Goal: Communication & Community: Connect with others

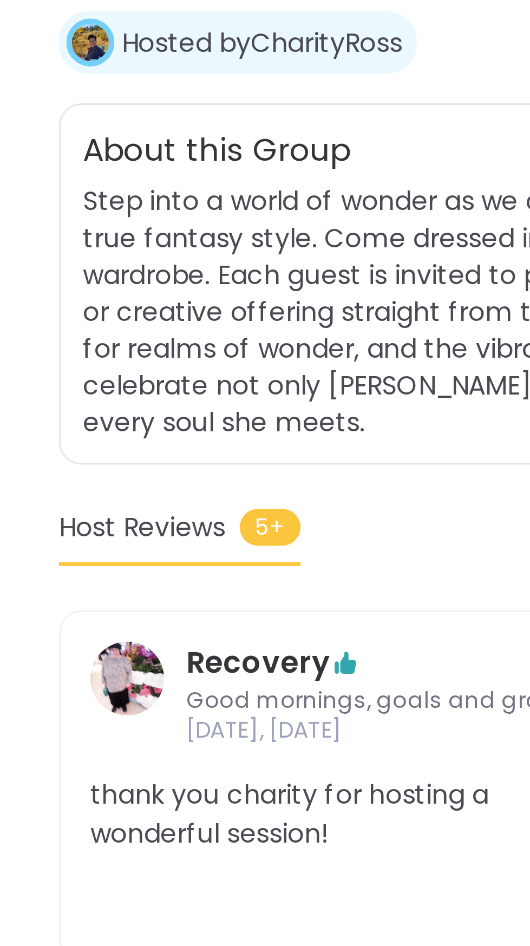
scroll to position [14, 0]
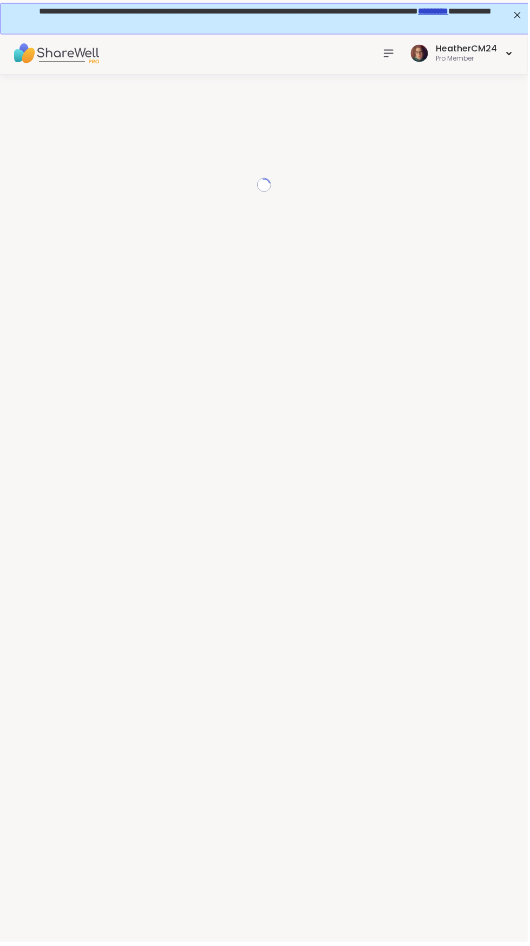
click at [397, 54] on icon at bounding box center [390, 53] width 13 height 13
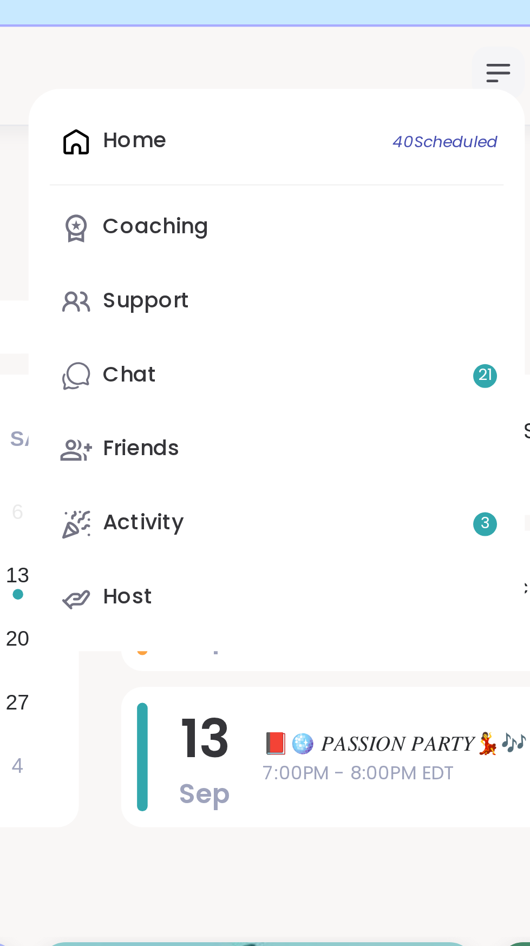
click at [251, 81] on div "Home 40 Scheduled Coaching Support Chat 21 Friends Activity 3 Host" at bounding box center [299, 175] width 203 height 230
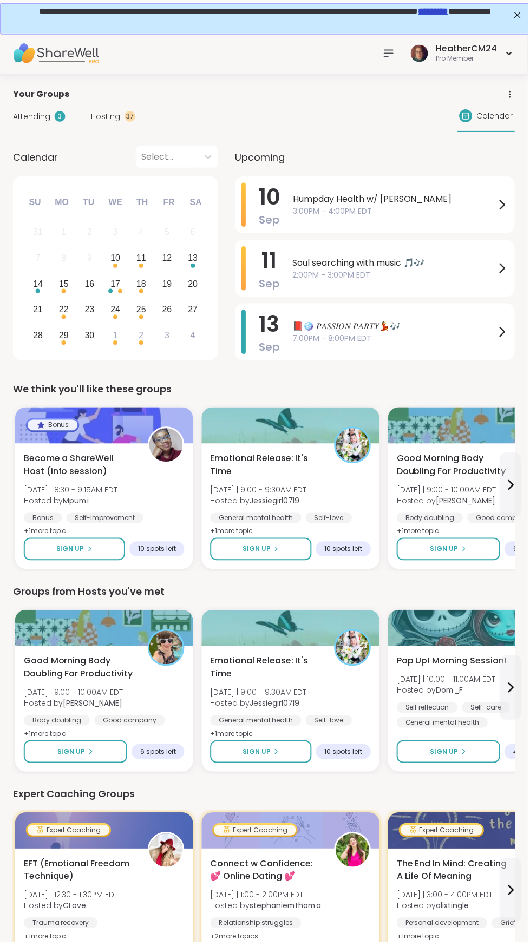
click at [392, 53] on icon at bounding box center [390, 53] width 9 height 6
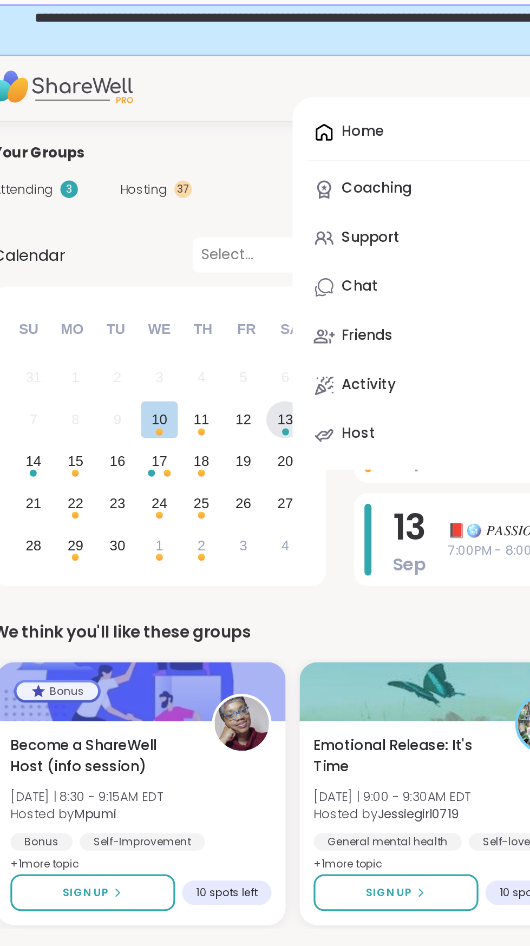
click at [196, 255] on div "13" at bounding box center [194, 259] width 10 height 15
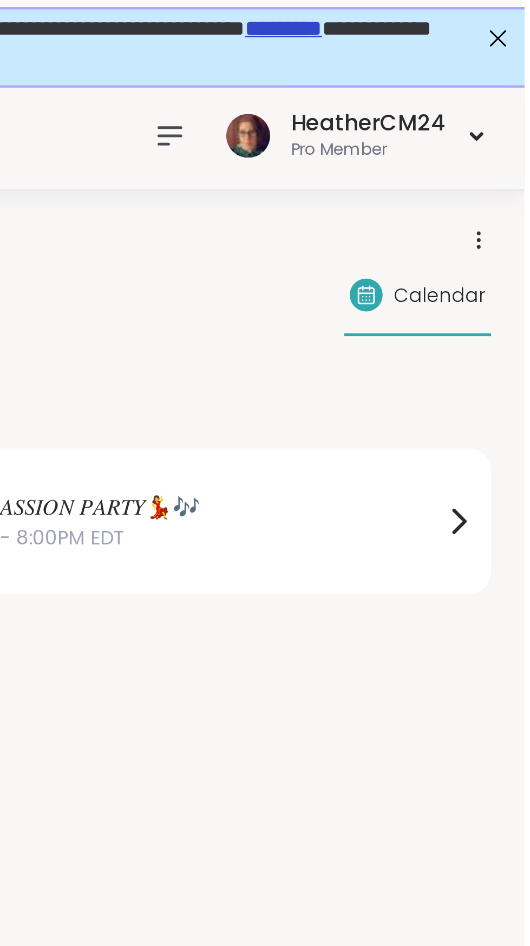
click at [512, 91] on icon at bounding box center [511, 91] width 1 height 1
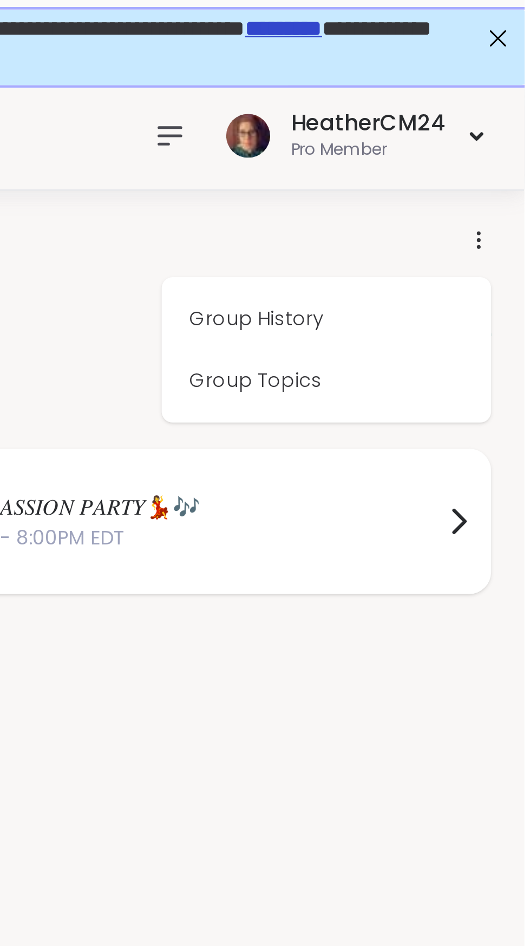
click at [488, 219] on div "📕🪩 𝑃𝐴𝑆𝑆𝐼𝑂𝑁 𝑃𝐴𝑅𝑇𝑌💃🎶 7:00PM - 8:00PM EDT" at bounding box center [402, 205] width 216 height 44
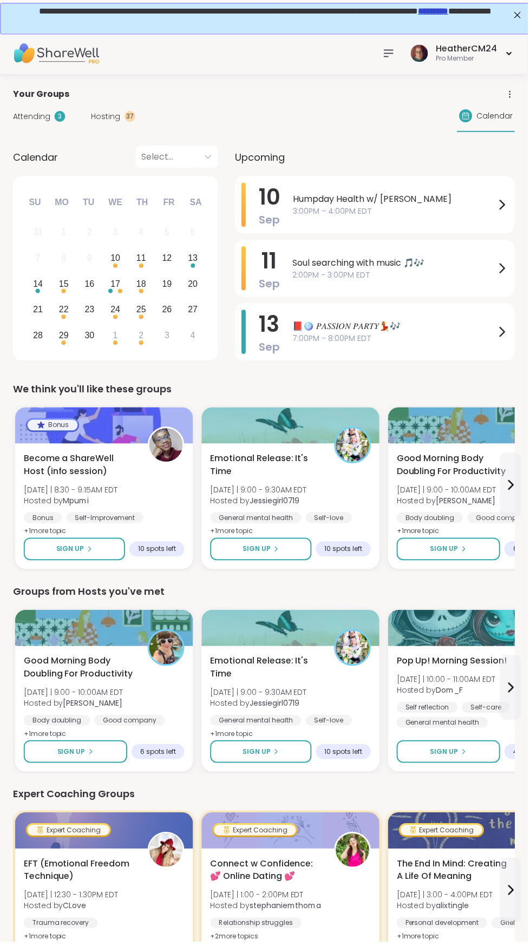
click at [392, 53] on icon at bounding box center [390, 53] width 9 height 6
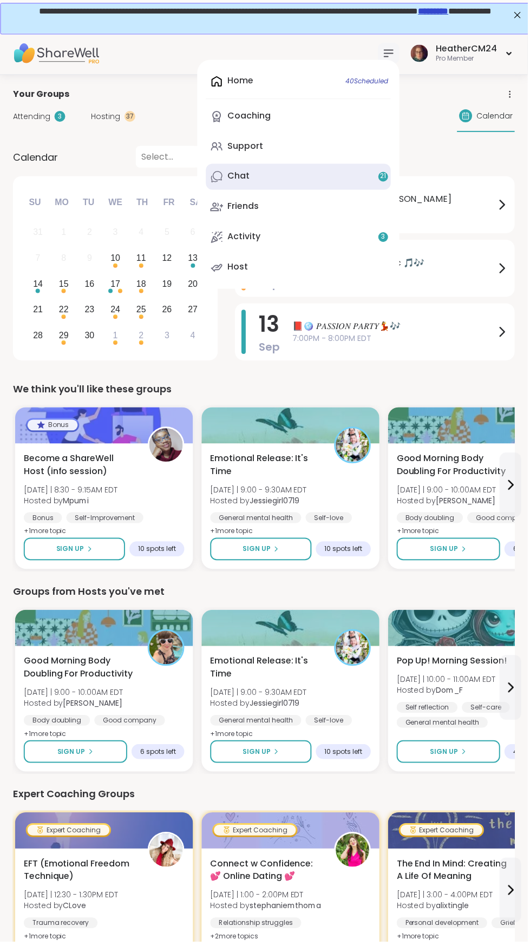
click at [246, 177] on div "Chat 21" at bounding box center [239, 177] width 22 height 12
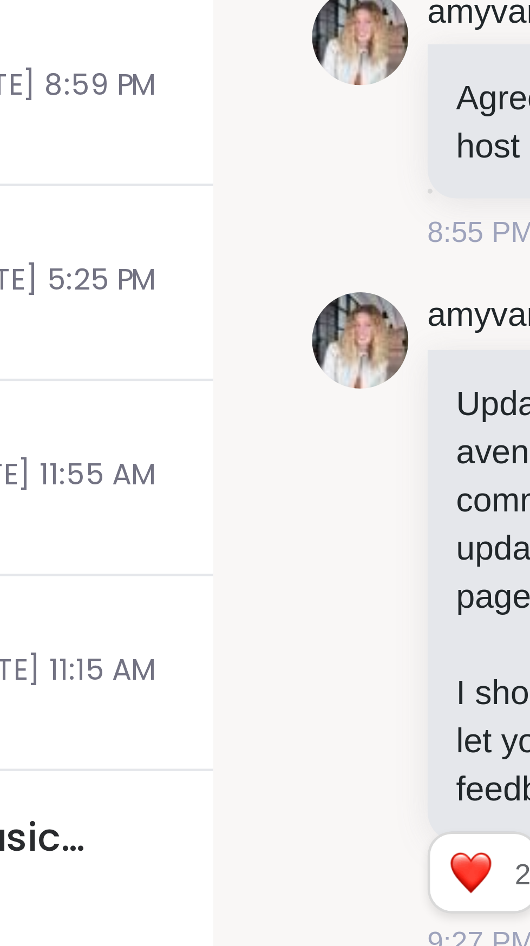
scroll to position [5965, 0]
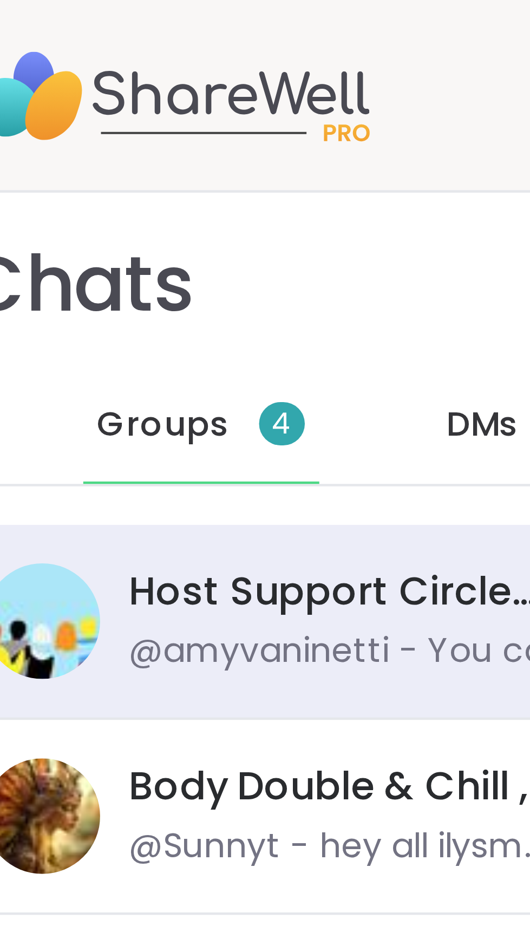
click at [58, 98] on span "Groups" at bounding box center [53, 95] width 30 height 11
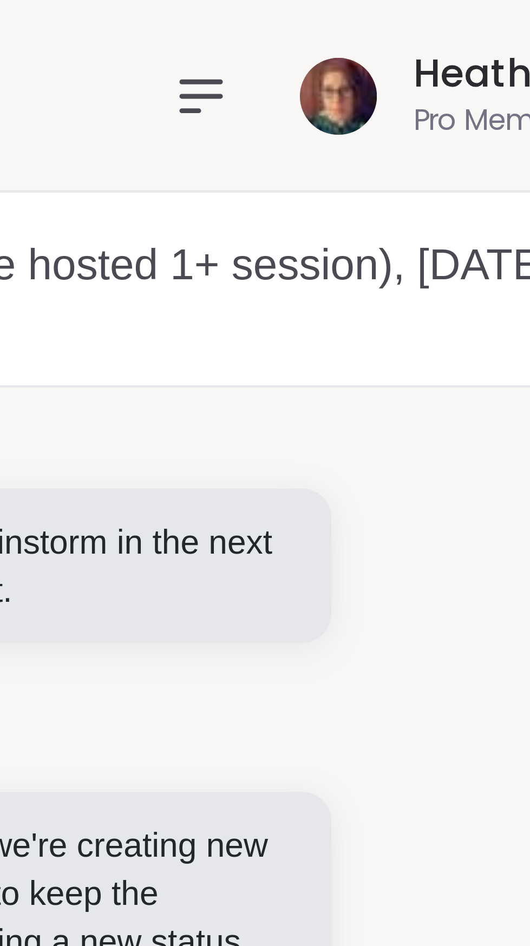
click at [396, 22] on icon at bounding box center [390, 21] width 13 height 13
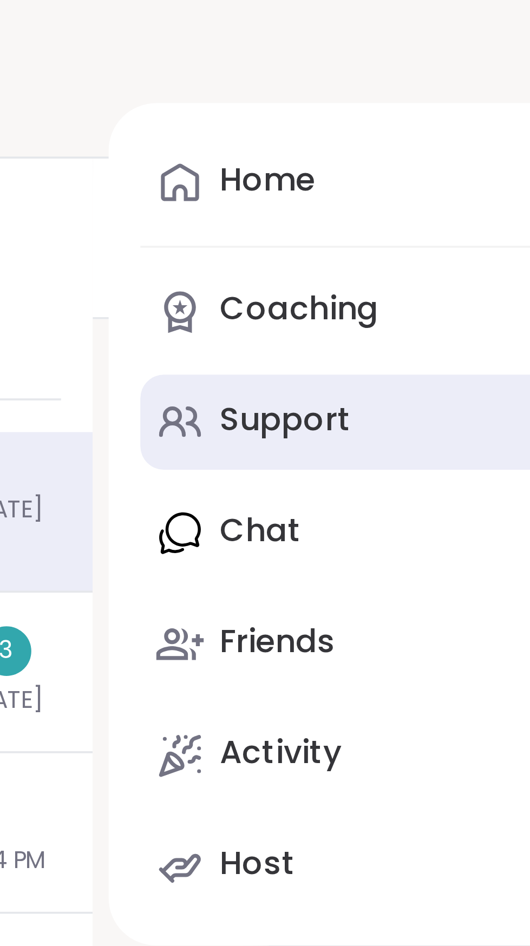
click at [260, 118] on div "Support" at bounding box center [246, 115] width 36 height 12
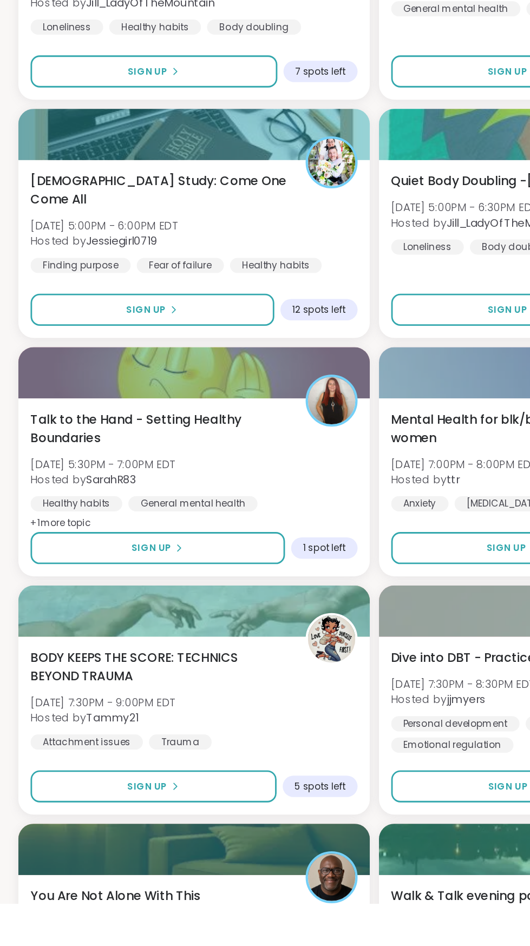
scroll to position [2273, 0]
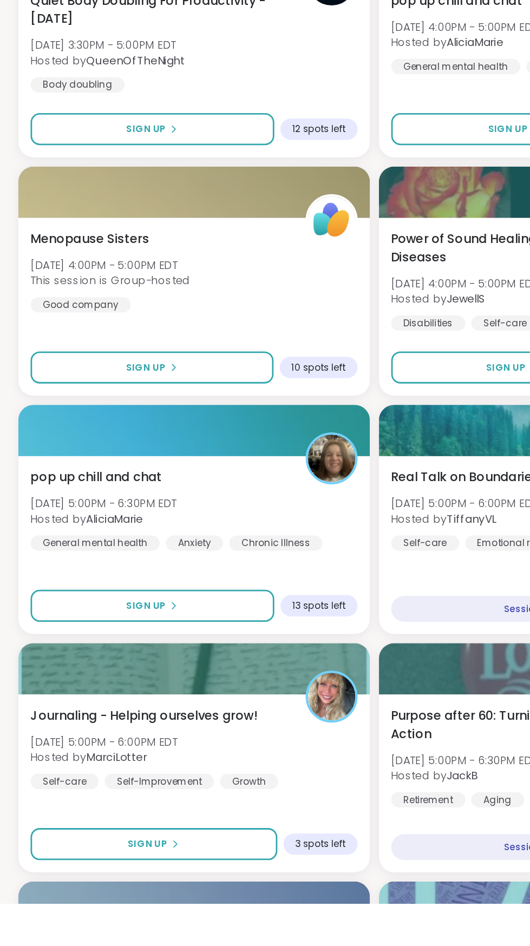
scroll to position [5312, 0]
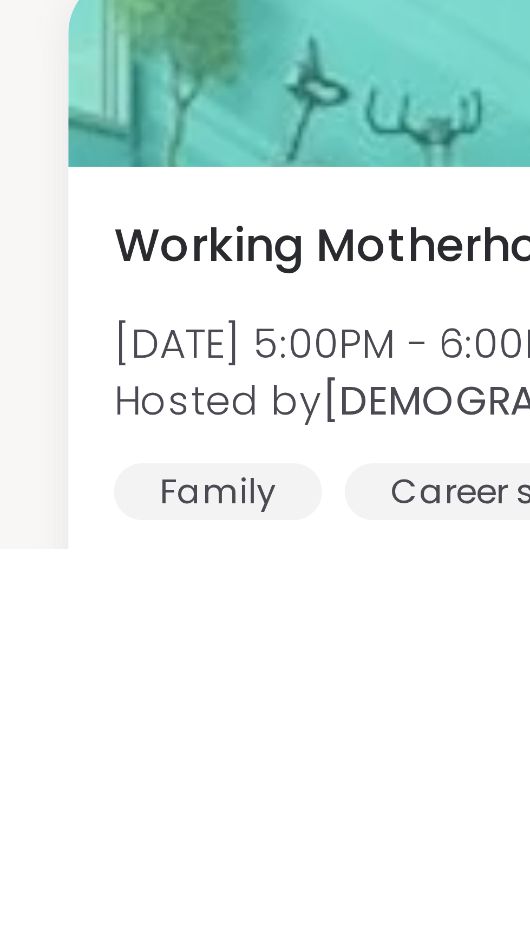
scroll to position [8350, 0]
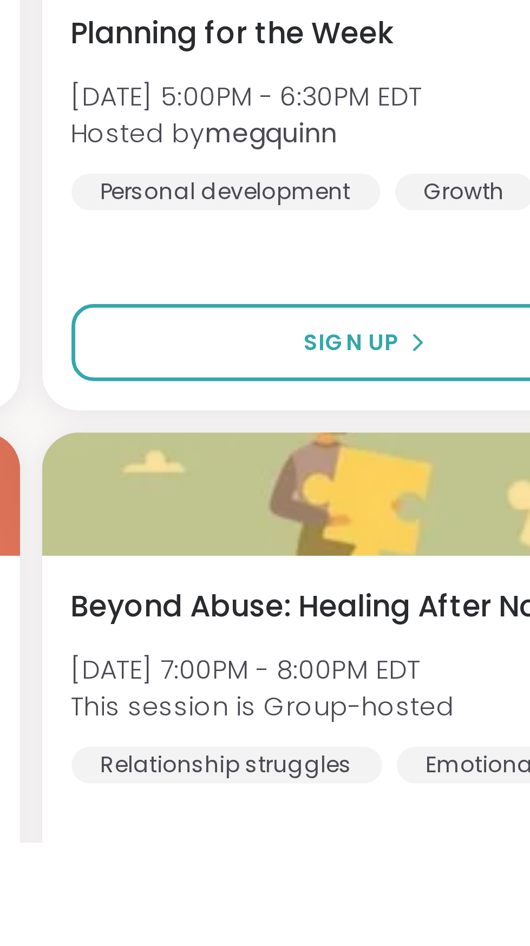
scroll to position [11389, 0]
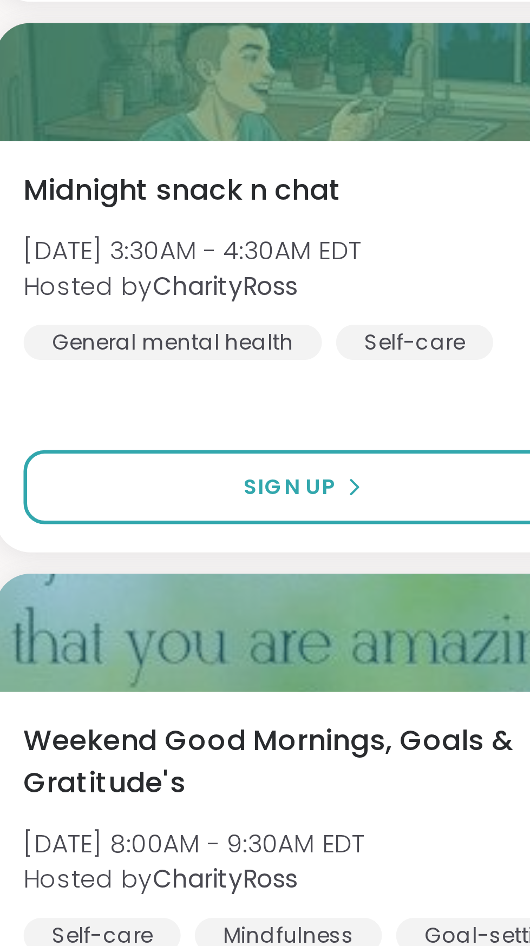
scroll to position [10686, 0]
